Goal: Information Seeking & Learning: Learn about a topic

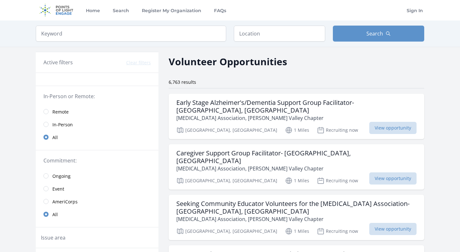
click at [64, 109] on span "Remote" at bounding box center [60, 112] width 16 height 6
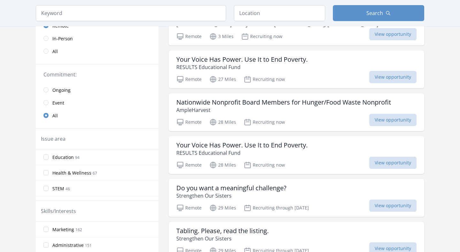
scroll to position [95, 0]
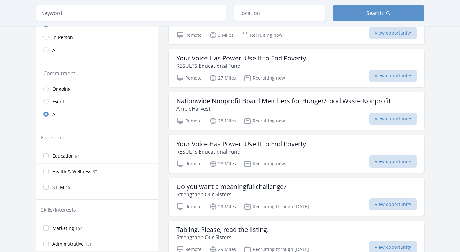
click at [66, 89] on span "Ongoing" at bounding box center [61, 89] width 18 height 6
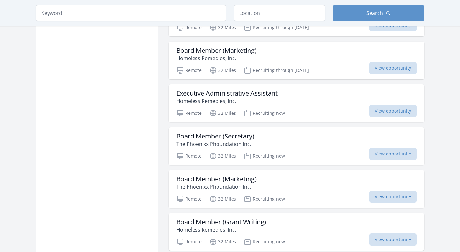
scroll to position [711, 0]
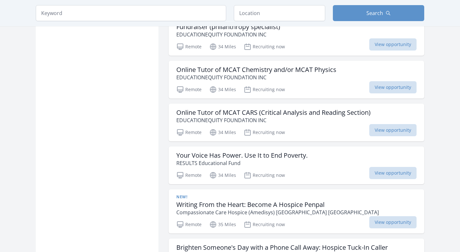
scroll to position [1464, 0]
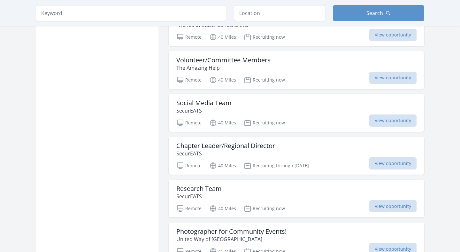
scroll to position [2377, 0]
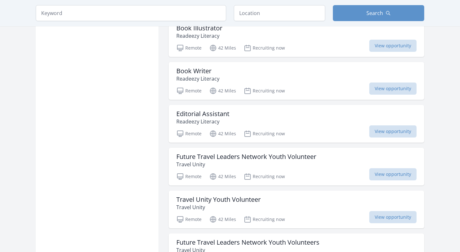
scroll to position [3251, 0]
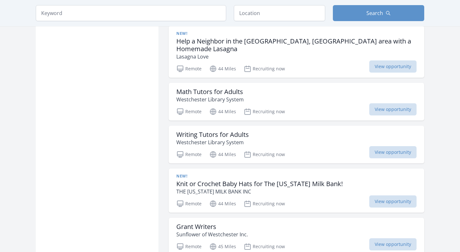
scroll to position [3934, 0]
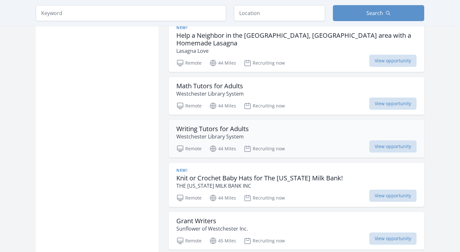
click at [225, 120] on div "Writing Tutors for Adults Westchester Library System Remote 44 Miles Recruiting…" at bounding box center [297, 139] width 256 height 38
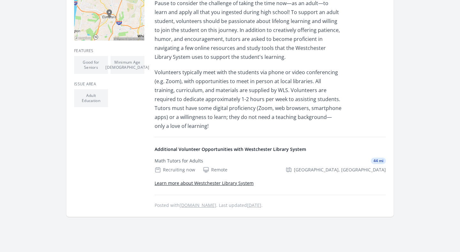
scroll to position [189, 0]
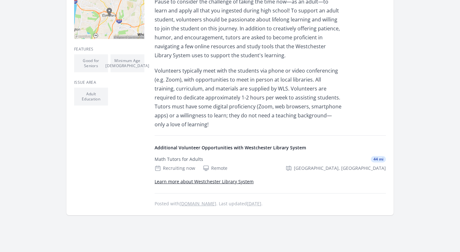
click at [225, 181] on link "Learn more about Westchester Library System" at bounding box center [204, 181] width 99 height 6
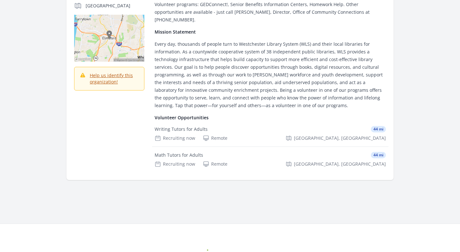
scroll to position [115, 0]
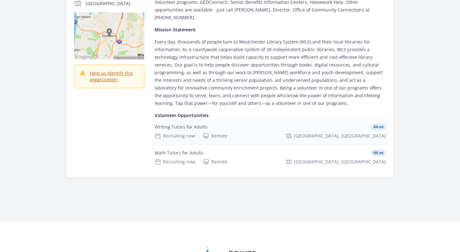
click at [179, 124] on div "Writing Tutors for Adults" at bounding box center [181, 127] width 53 height 6
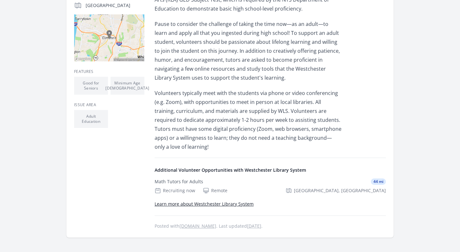
scroll to position [172, 0]
